Goal: Find specific page/section: Find specific page/section

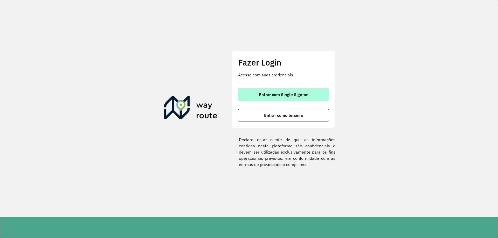
click at [307, 95] on span "Entrar com Single Sign-on" at bounding box center [284, 95] width 50 height 4
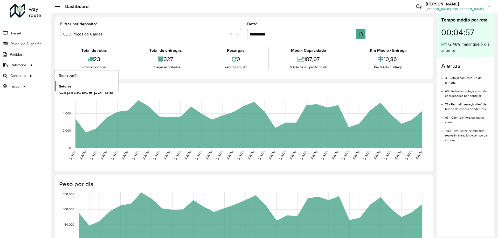
click at [77, 86] on link "Setores" at bounding box center [87, 86] width 64 height 10
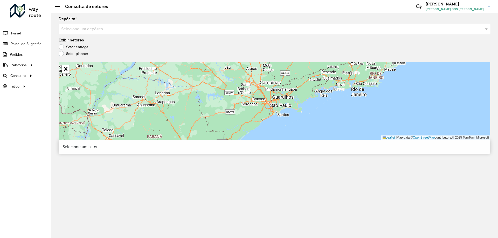
click at [172, 30] on input "text" at bounding box center [269, 29] width 416 height 6
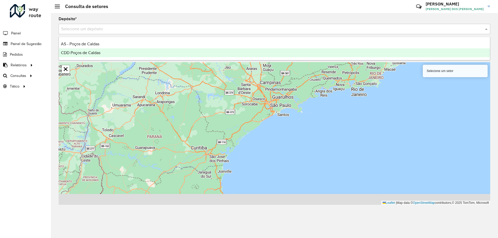
click at [112, 54] on div "CDD Poços de Caldas" at bounding box center [274, 53] width 431 height 9
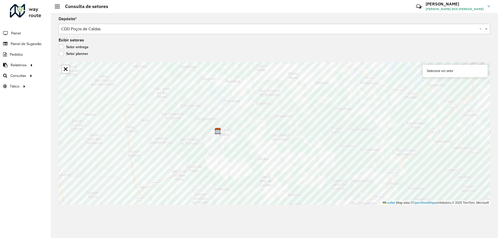
click at [464, 74] on div "Selecione um setor" at bounding box center [455, 71] width 65 height 12
click at [59, 55] on label "Setor planner" at bounding box center [74, 53] width 30 height 5
click at [58, 47] on div "Depósito * Selecione um depósito × CDD Poços de Caldas × Exibir setores Setor e…" at bounding box center [274, 125] width 447 height 225
click at [59, 47] on label "Setor entrega" at bounding box center [74, 46] width 30 height 5
click at [62, 55] on label "Setor planner" at bounding box center [74, 53] width 30 height 5
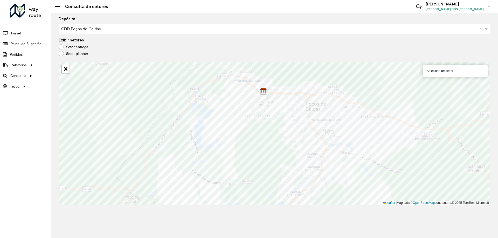
click at [63, 47] on label "Setor entrega" at bounding box center [74, 46] width 30 height 5
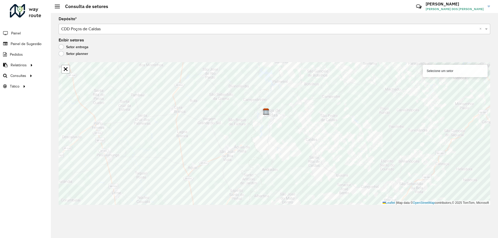
click at [73, 58] on div "Setor planner" at bounding box center [275, 55] width 432 height 6
click at [74, 53] on label "Setor planner" at bounding box center [74, 53] width 30 height 5
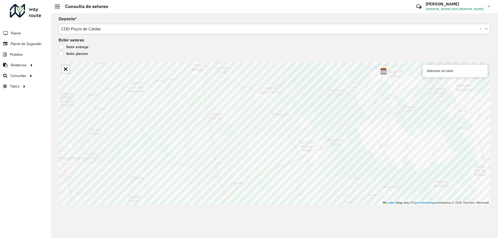
click at [74, 48] on label "Setor entrega" at bounding box center [74, 46] width 30 height 5
